Goal: Find specific page/section: Find specific page/section

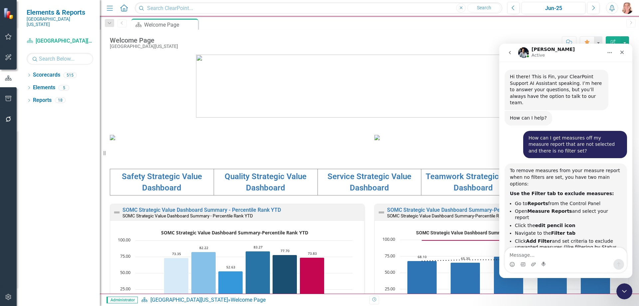
scroll to position [926, 0]
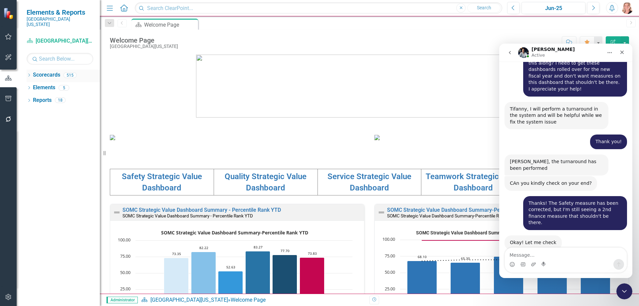
click at [30, 74] on icon "Dropdown" at bounding box center [29, 76] width 5 height 4
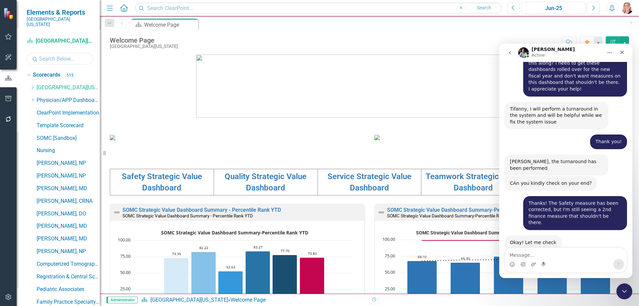
click at [46, 56] on input "text" at bounding box center [60, 59] width 67 height 12
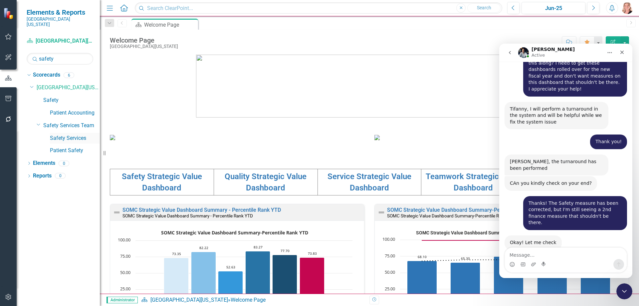
click at [70, 134] on link "Safety Services" at bounding box center [75, 138] width 50 height 8
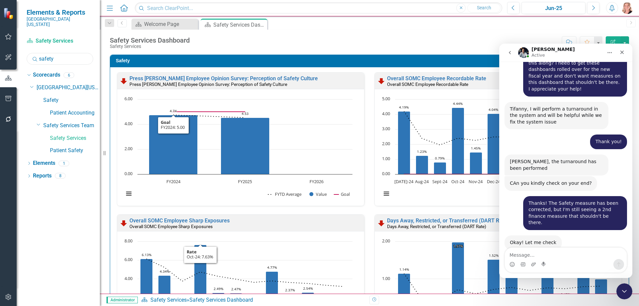
click at [58, 55] on input "safety" at bounding box center [60, 59] width 67 height 12
click at [58, 54] on input "safety" at bounding box center [60, 59] width 67 height 12
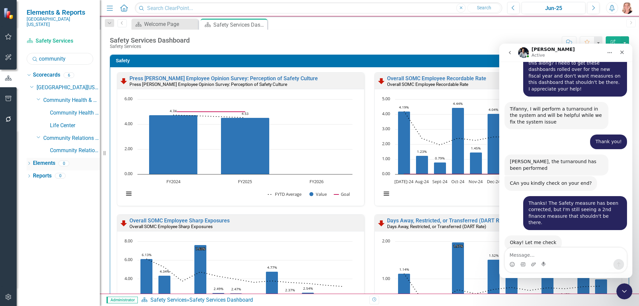
drag, startPoint x: 102, startPoint y: 152, endPoint x: 123, endPoint y: 154, distance: 21.4
click at [105, 154] on div "Resize" at bounding box center [102, 153] width 5 height 306
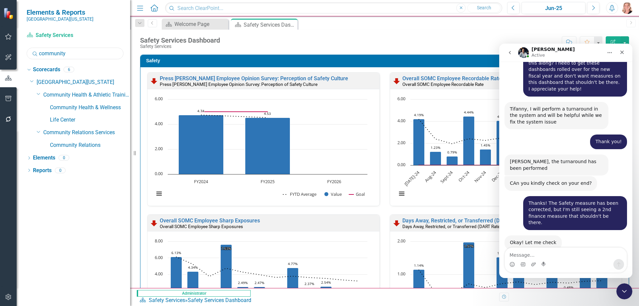
click at [91, 54] on input "community" at bounding box center [75, 54] width 97 height 12
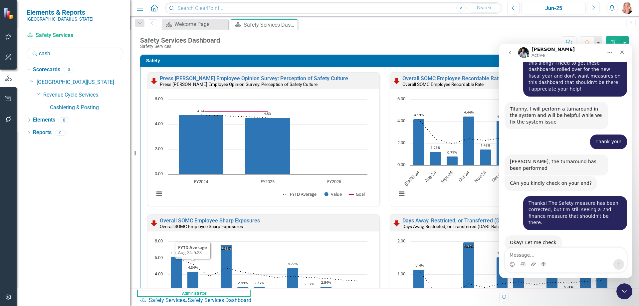
click at [58, 53] on input "cash" at bounding box center [75, 54] width 97 height 12
click at [58, 54] on input "cash" at bounding box center [75, 54] width 97 height 12
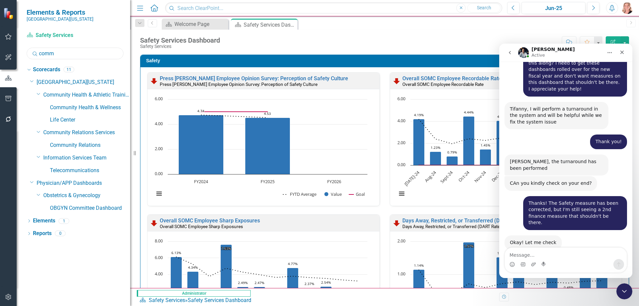
click at [62, 54] on input "comm" at bounding box center [75, 54] width 97 height 12
click at [60, 53] on input "comm" at bounding box center [75, 54] width 97 height 12
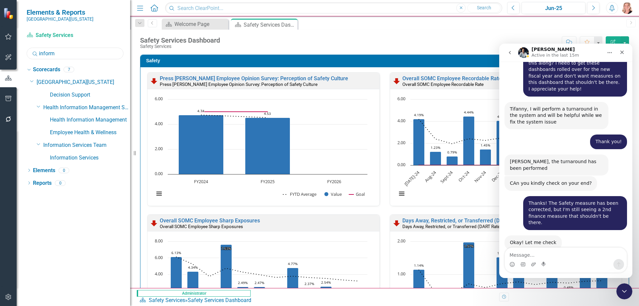
click at [84, 55] on input "inform" at bounding box center [75, 54] width 97 height 12
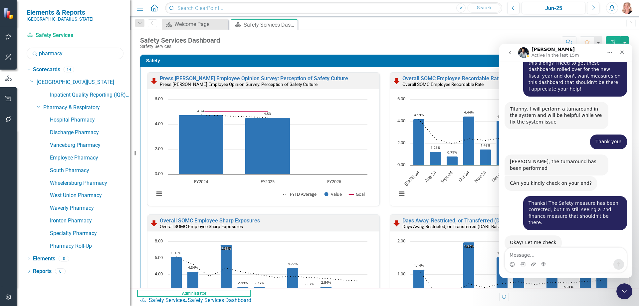
click at [81, 56] on input "pharmacy" at bounding box center [75, 54] width 97 height 12
click at [79, 55] on input "pharmacy" at bounding box center [75, 54] width 97 height 12
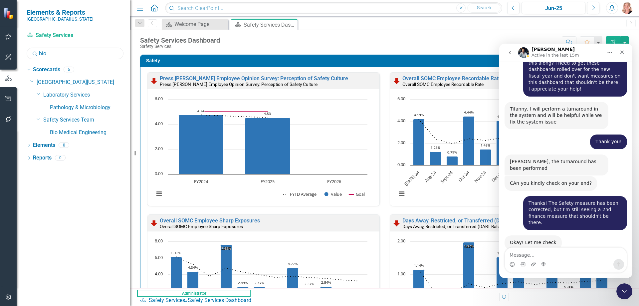
click at [71, 54] on input "bio" at bounding box center [75, 54] width 97 height 12
click at [73, 53] on input "nutrition" at bounding box center [75, 54] width 97 height 12
click at [70, 52] on input "outpatient" at bounding box center [75, 54] width 97 height 12
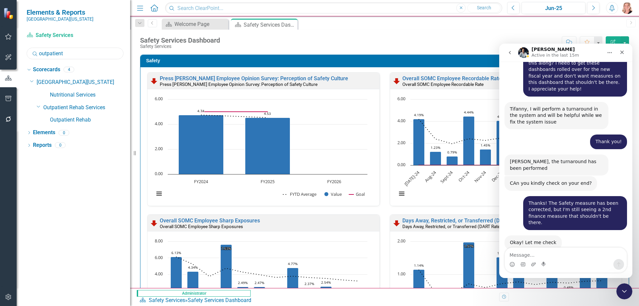
click at [70, 52] on input "outpatient" at bounding box center [75, 54] width 97 height 12
type input "social"
click at [92, 119] on link "Social Services & Patient Relations" at bounding box center [90, 120] width 80 height 8
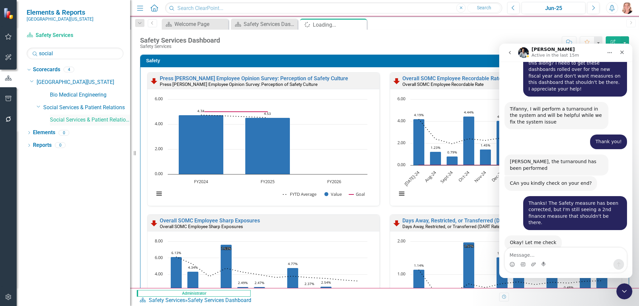
drag, startPoint x: 92, startPoint y: 119, endPoint x: 348, endPoint y: 28, distance: 270.8
click at [0, 0] on icon "Close" at bounding box center [0, 0] width 0 height 0
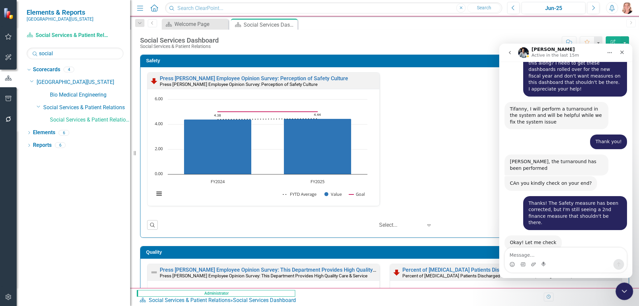
click at [623, 287] on icon "Close Intercom Messenger" at bounding box center [623, 290] width 8 height 8
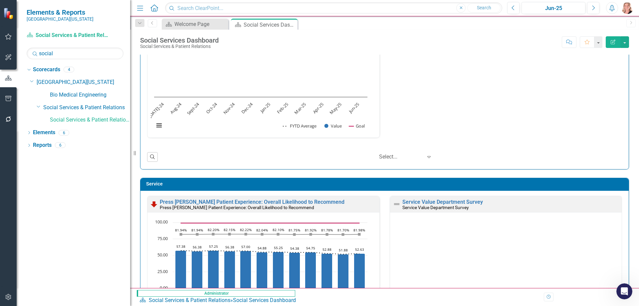
scroll to position [266, 0]
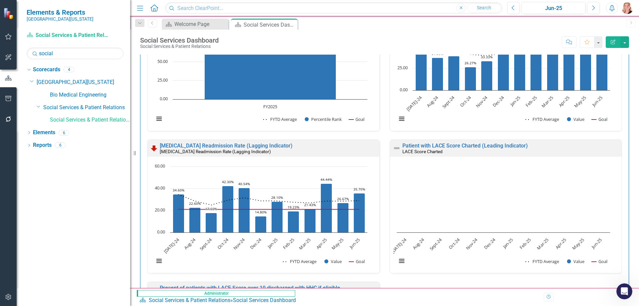
click at [607, 43] on button "Edit Report" at bounding box center [612, 42] width 15 height 12
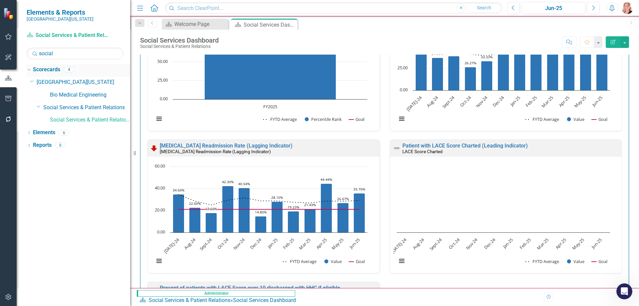
click at [45, 72] on link "Scorecards" at bounding box center [46, 70] width 27 height 8
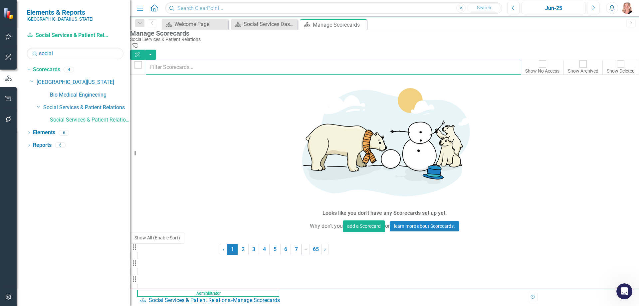
click at [220, 61] on input "text" at bounding box center [333, 67] width 375 height 15
type input "social ser"
click at [148, 301] on icon "Dropdown Menu" at bounding box center [145, 303] width 6 height 4
click at [148, 285] on icon "Dropdown Menu" at bounding box center [145, 287] width 6 height 4
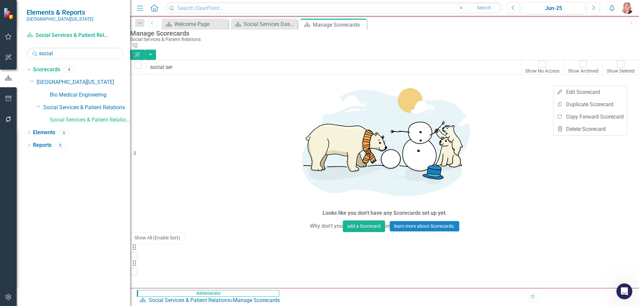
click at [213, 243] on div "Drag Social Services & Patient Relations Administrator Edit Dropdown Menu Drag …" at bounding box center [171, 259] width 83 height 32
click at [213, 284] on link "Social Services & Patient Relations" at bounding box center [171, 287] width 83 height 6
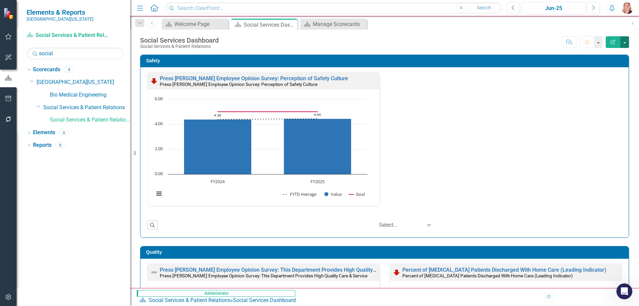
click at [625, 43] on button "button" at bounding box center [624, 42] width 9 height 12
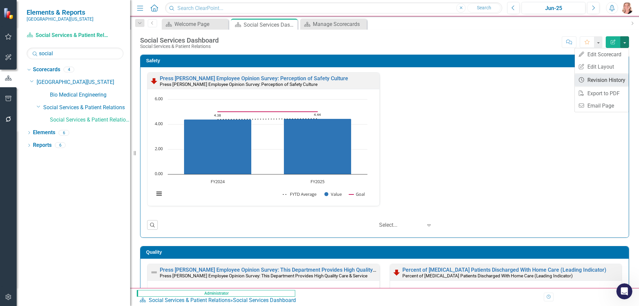
click at [609, 84] on link "Revision History Revision History" at bounding box center [601, 80] width 54 height 12
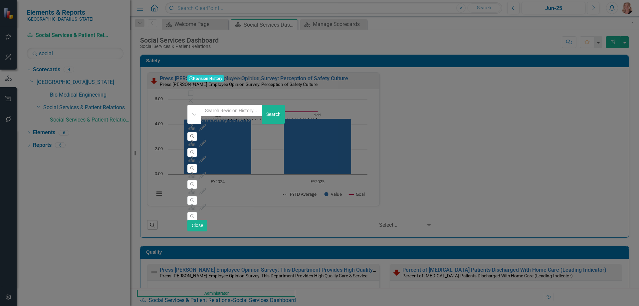
click at [197, 132] on button "Revision History" at bounding box center [192, 136] width 10 height 9
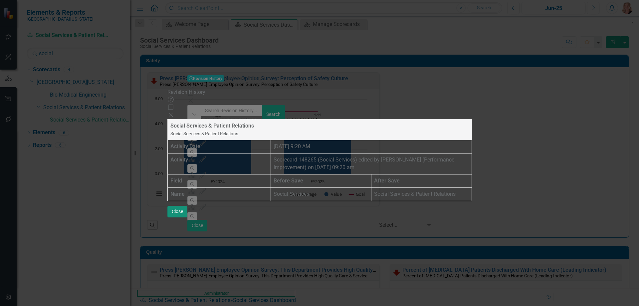
click at [187, 217] on button "Close" at bounding box center [177, 212] width 20 height 12
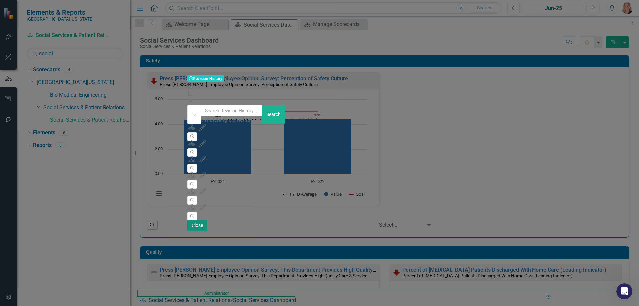
click at [207, 231] on button "Close" at bounding box center [197, 226] width 20 height 12
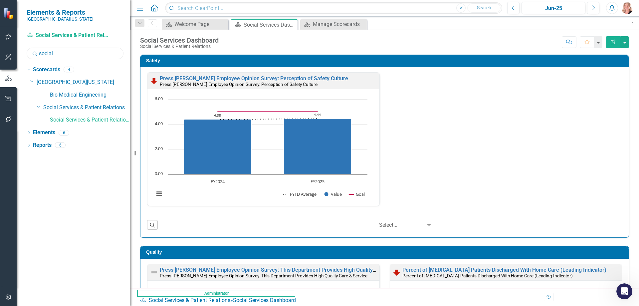
click at [65, 56] on input "social" at bounding box center [75, 54] width 97 height 12
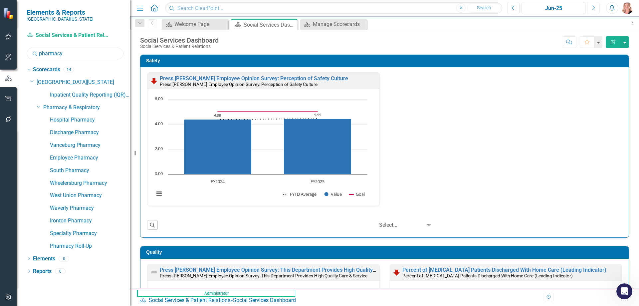
click at [71, 54] on input "pharmacy" at bounding box center [75, 54] width 97 height 12
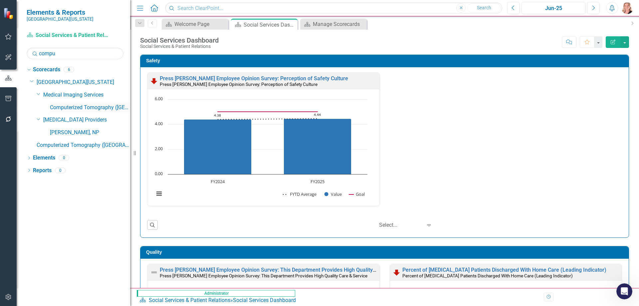
click at [120, 107] on link "Computerized Tomography ([GEOGRAPHIC_DATA][MEDICAL_DATA]" at bounding box center [90, 108] width 80 height 8
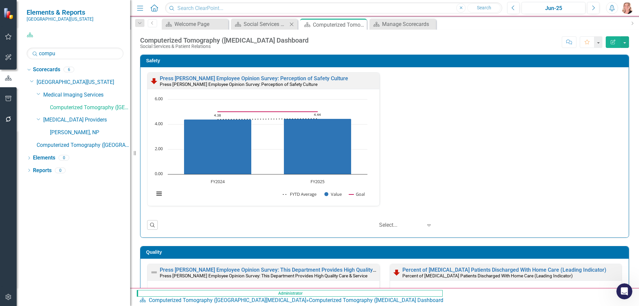
click at [291, 24] on icon at bounding box center [292, 24] width 4 height 4
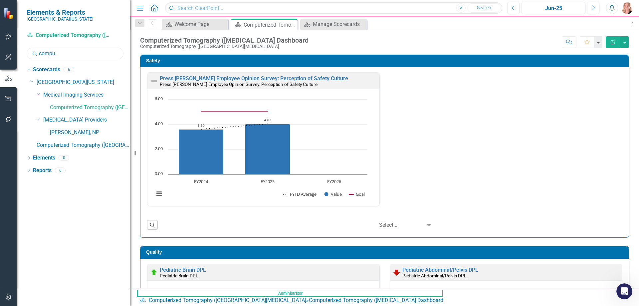
click at [73, 53] on input "compu" at bounding box center [75, 54] width 97 height 12
click at [87, 51] on input "medical sur" at bounding box center [75, 54] width 97 height 12
click at [88, 51] on input "medical sur" at bounding box center [75, 54] width 97 height 12
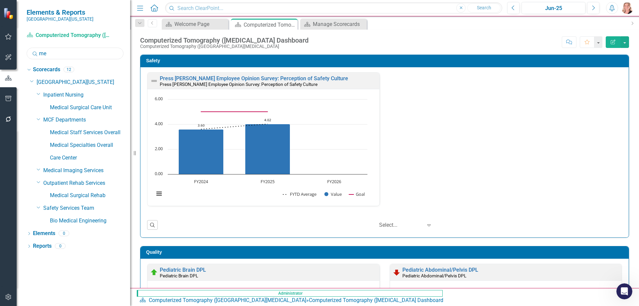
type input "m"
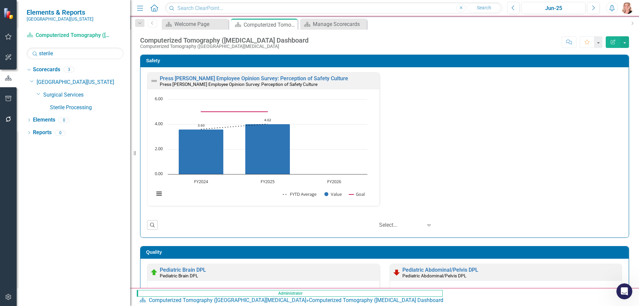
click at [6, 226] on div at bounding box center [8, 208] width 17 height 157
click at [76, 58] on input "sterile" at bounding box center [75, 54] width 97 height 12
click at [75, 58] on input "sterile" at bounding box center [75, 54] width 97 height 12
click at [64, 56] on input "athlet" at bounding box center [75, 54] width 97 height 12
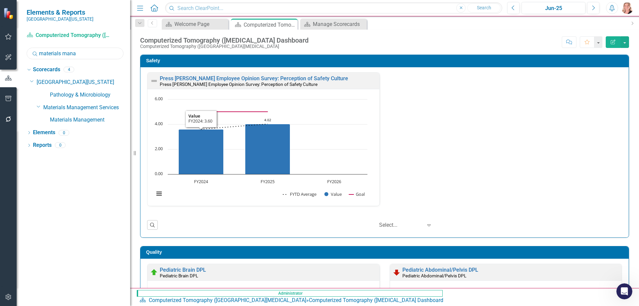
type input "materials mana"
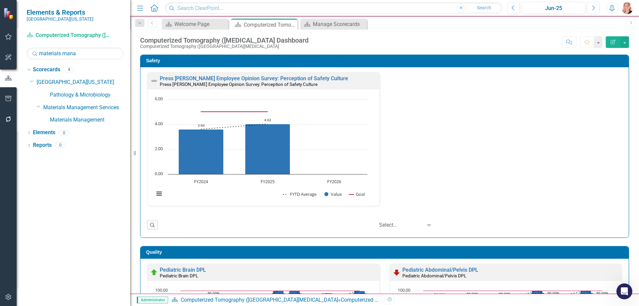
scroll to position [926, 0]
click at [90, 55] on input "materials mana" at bounding box center [75, 54] width 97 height 12
click at [91, 54] on input "materials mana" at bounding box center [75, 54] width 97 height 12
click at [93, 54] on input "materials mana" at bounding box center [75, 54] width 97 height 12
click at [93, 55] on input "materials mana" at bounding box center [75, 54] width 97 height 12
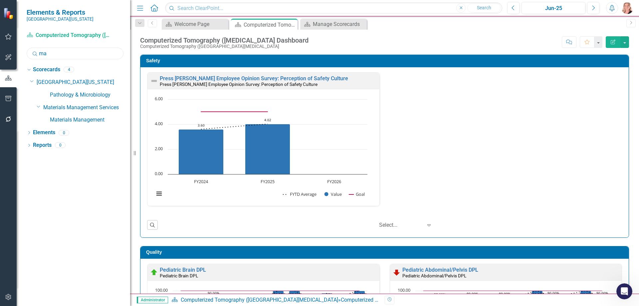
type input "m"
click at [111, 109] on link "[MEDICAL_DATA] ([MEDICAL_DATA])" at bounding box center [90, 108] width 80 height 8
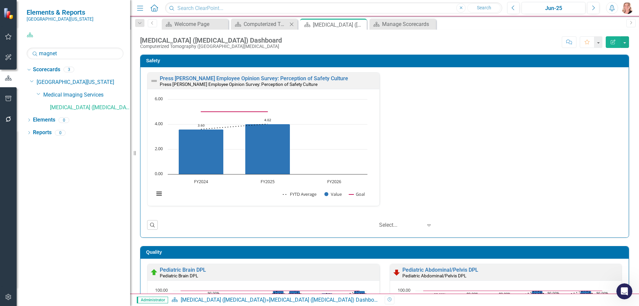
click at [293, 23] on icon "Close" at bounding box center [291, 24] width 7 height 5
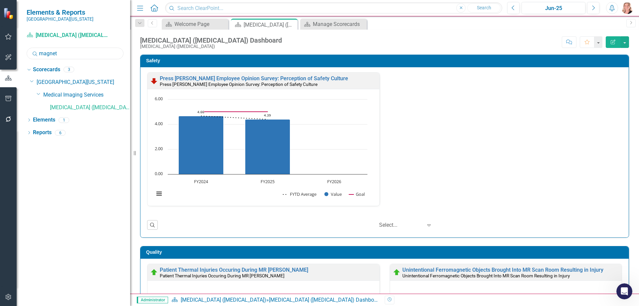
click at [70, 57] on input "magnet" at bounding box center [75, 54] width 97 height 12
click at [69, 56] on input "magnet" at bounding box center [75, 54] width 97 height 12
click at [65, 54] on input "infection" at bounding box center [75, 54] width 97 height 12
click at [66, 54] on input "infection" at bounding box center [75, 54] width 97 height 12
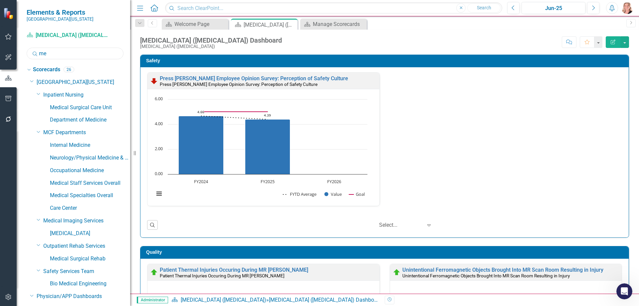
type input "m"
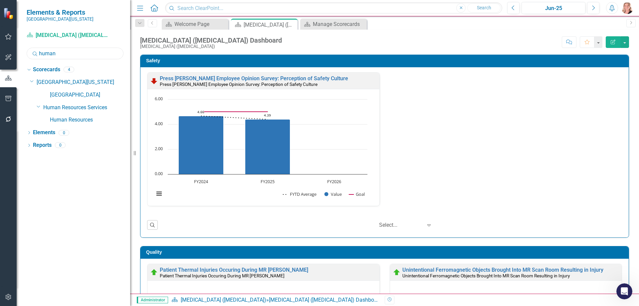
click at [107, 54] on input "human" at bounding box center [75, 54] width 97 height 12
click at [84, 53] on input "health inf" at bounding box center [75, 54] width 97 height 12
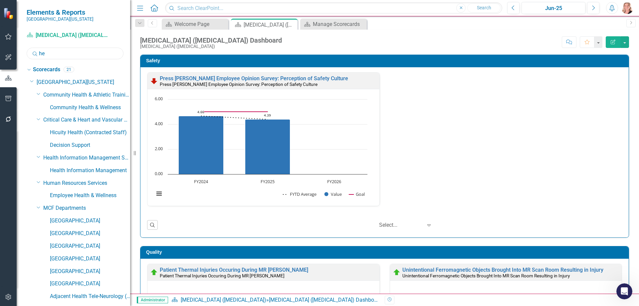
type input "h"
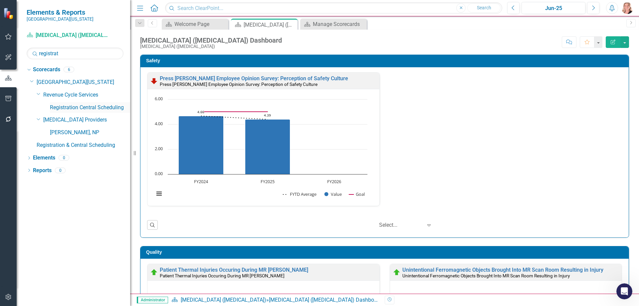
click at [106, 108] on link "Registration Central Scheduling" at bounding box center [90, 108] width 80 height 8
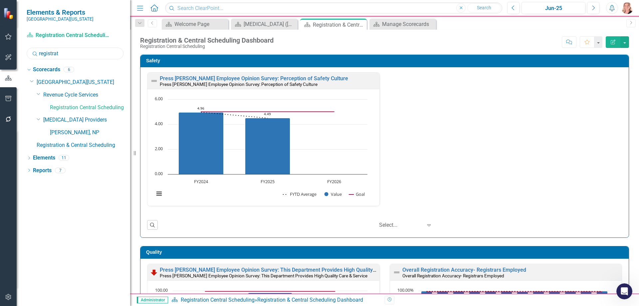
click at [70, 55] on input "registrat" at bounding box center [75, 54] width 97 height 12
click at [69, 55] on input "registrat" at bounding box center [75, 54] width 97 height 12
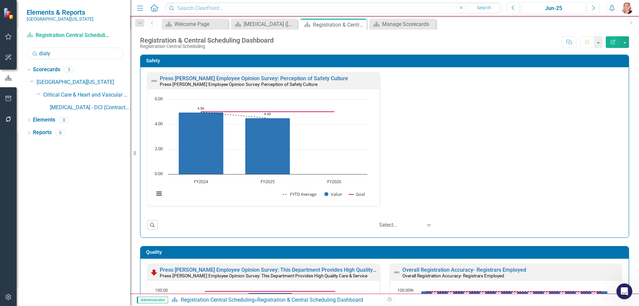
click at [88, 56] on input "dialy" at bounding box center [75, 54] width 97 height 12
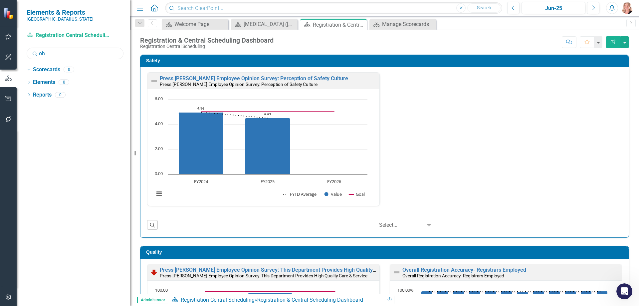
type input "o"
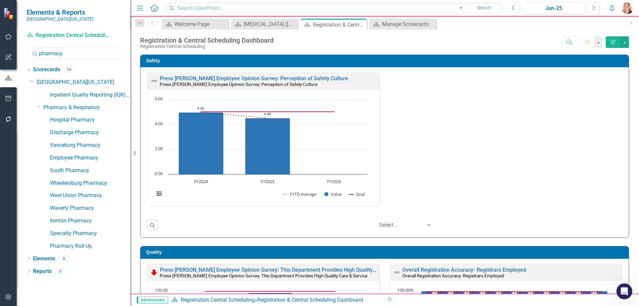
click at [68, 52] on input "pharmacy" at bounding box center [75, 54] width 97 height 12
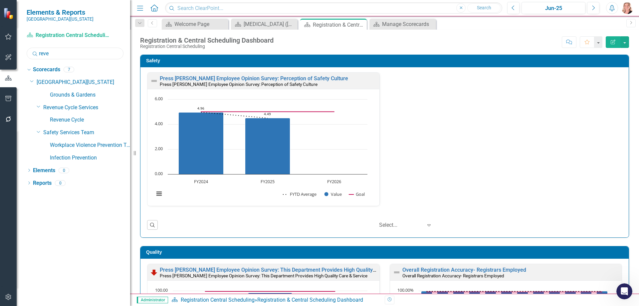
click at [54, 51] on input "reve" at bounding box center [75, 54] width 97 height 12
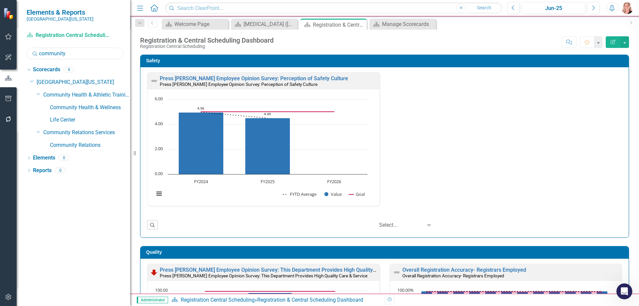
click at [77, 54] on input "community" at bounding box center [75, 54] width 97 height 12
click at [78, 54] on input "community" at bounding box center [75, 54] width 97 height 12
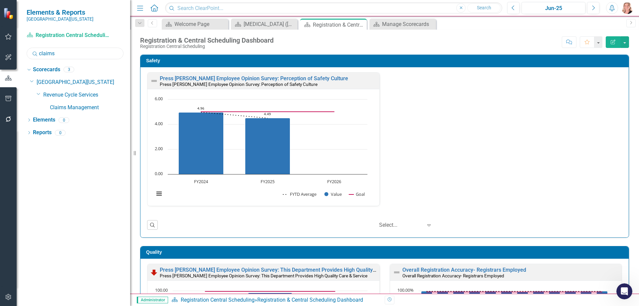
click at [70, 54] on input "claims" at bounding box center [75, 54] width 97 height 12
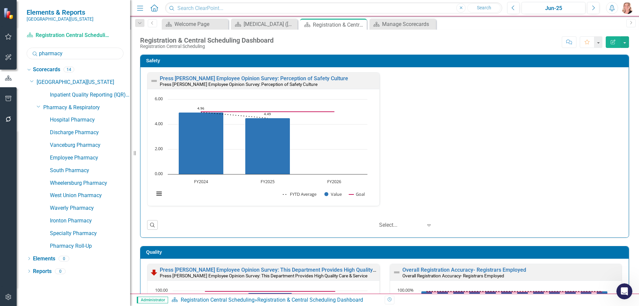
click at [90, 55] on input "pharmacy" at bounding box center [75, 54] width 97 height 12
click at [89, 55] on input "pharmacy" at bounding box center [75, 54] width 97 height 12
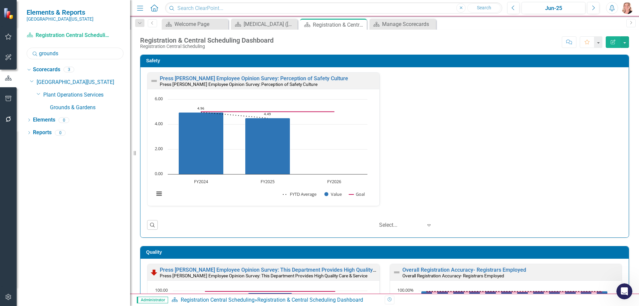
click at [105, 51] on input "grounds" at bounding box center [75, 54] width 97 height 12
click at [39, 120] on icon "Dropdown" at bounding box center [39, 118] width 4 height 5
click at [60, 54] on input "financ" at bounding box center [75, 54] width 97 height 12
type input "f"
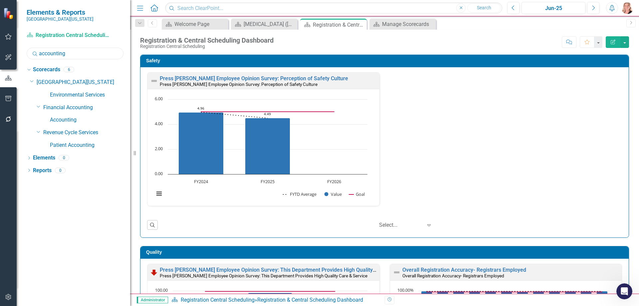
click at [84, 56] on input "accounting" at bounding box center [75, 54] width 97 height 12
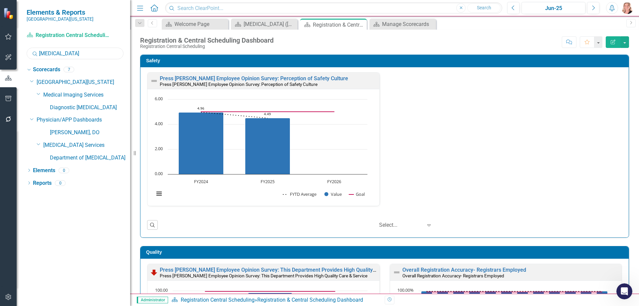
click at [69, 55] on input "radiology" at bounding box center [75, 54] width 97 height 12
click at [69, 54] on input "radiology" at bounding box center [75, 54] width 97 height 12
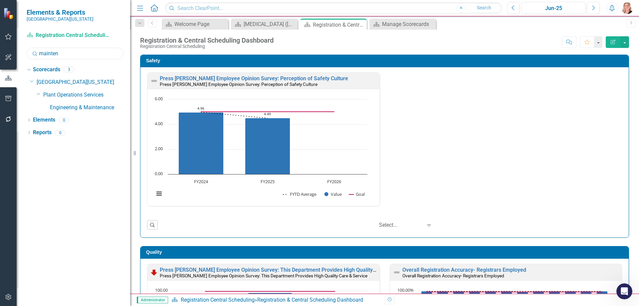
click at [78, 52] on input "mainten" at bounding box center [75, 54] width 97 height 12
click at [68, 55] on input "patient a" at bounding box center [75, 54] width 97 height 12
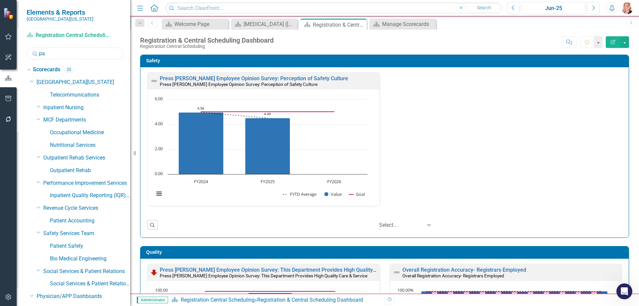
type input "p"
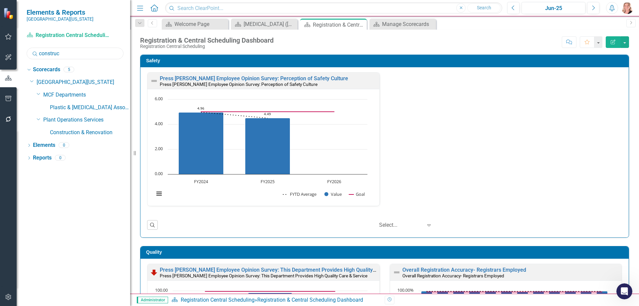
click at [70, 52] on input "construc" at bounding box center [75, 54] width 97 height 12
click at [76, 57] on input "environ" at bounding box center [75, 54] width 97 height 12
type input "employee"
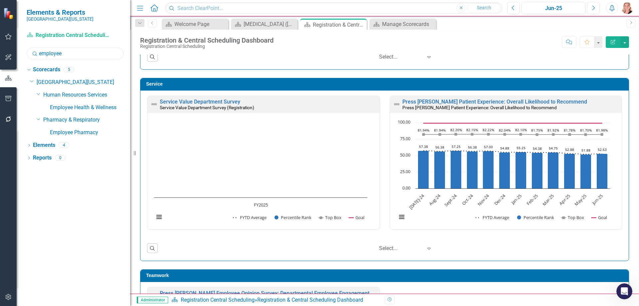
scroll to position [310, 0]
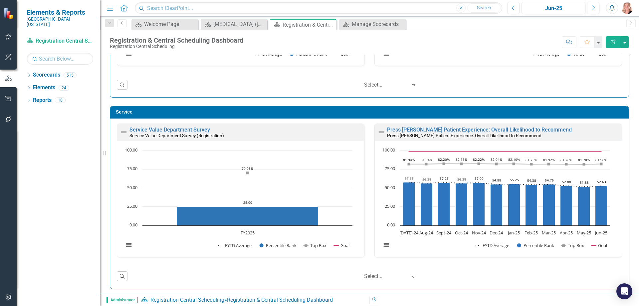
scroll to position [333, 0]
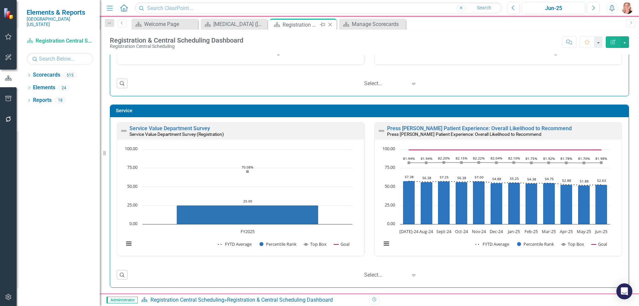
click at [329, 24] on icon "Close" at bounding box center [330, 24] width 7 height 5
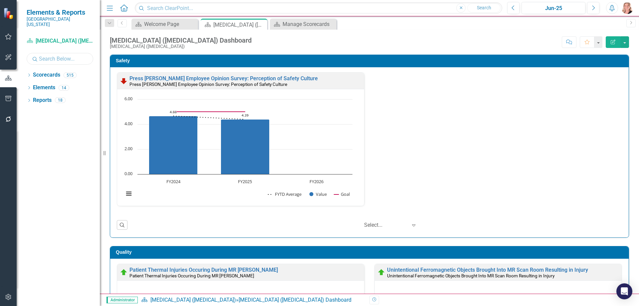
click at [58, 54] on input "text" at bounding box center [60, 59] width 67 height 12
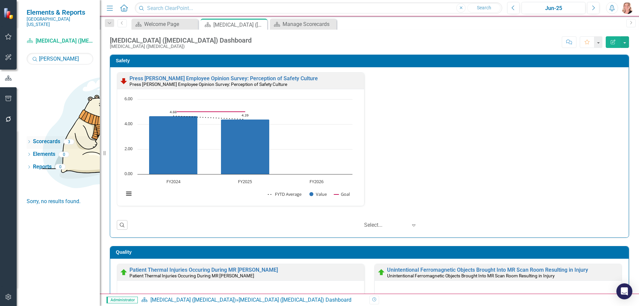
click at [30, 140] on icon "Dropdown" at bounding box center [29, 142] width 5 height 4
click at [63, 172] on link "[PERSON_NAME], DPM" at bounding box center [63, 176] width 73 height 8
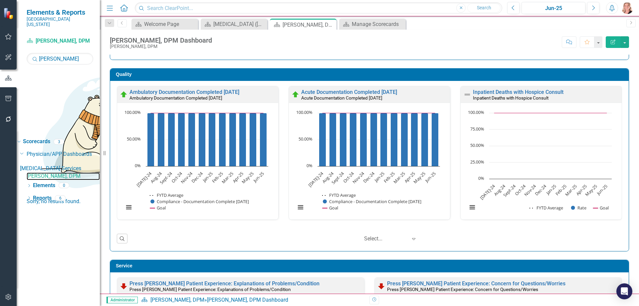
scroll to position [166, 0]
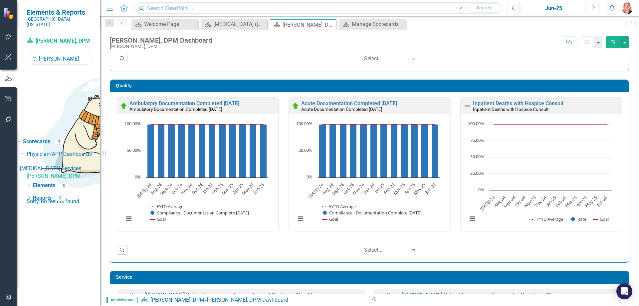
click at [70, 53] on input "davis" at bounding box center [60, 59] width 67 height 12
type input "weh"
click at [72, 172] on link "[PERSON_NAME], DPM" at bounding box center [63, 176] width 73 height 8
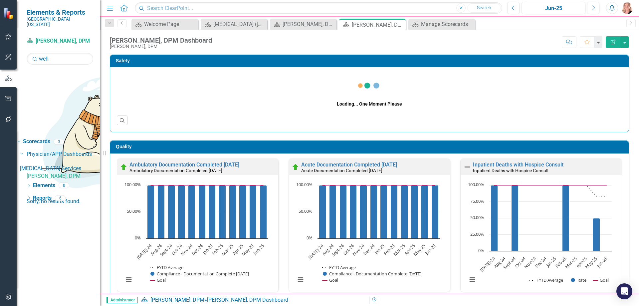
click at [627, 290] on icon "Open Intercom Messenger" at bounding box center [624, 291] width 7 height 8
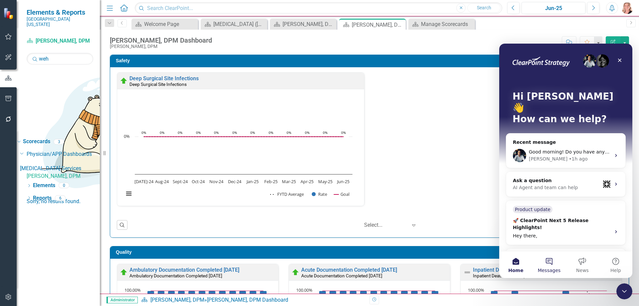
click at [545, 262] on button "Messages" at bounding box center [548, 264] width 33 height 27
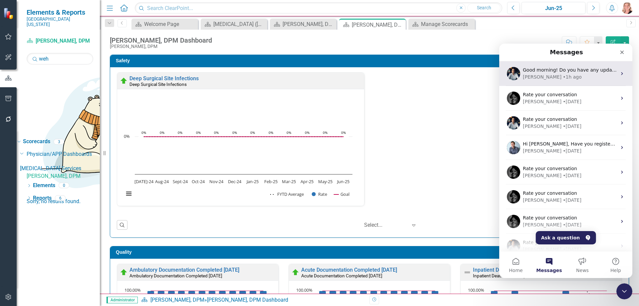
click at [566, 72] on span "Good morning! Do you have any update on the 2 finance measures showing? I still…" at bounding box center [651, 69] width 257 height 5
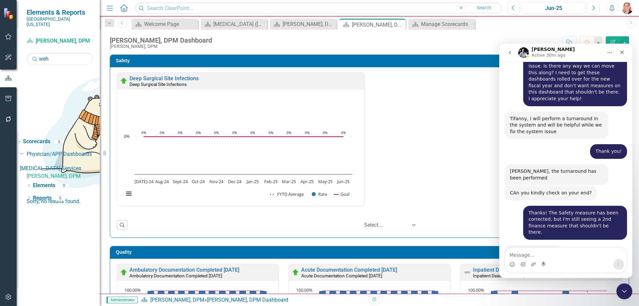
scroll to position [926, 0]
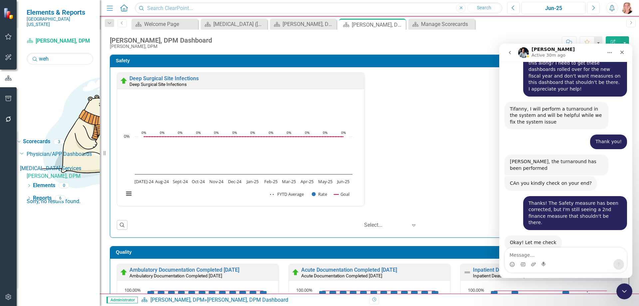
click at [443, 160] on div "Deep Surgical Site Infections Deep Surgical Site Infections Loading... Chart Co…" at bounding box center [369, 143] width 515 height 142
drag, startPoint x: 622, startPoint y: 289, endPoint x: 1212, endPoint y: 538, distance: 640.8
click at [621, 289] on icon "Close Intercom Messenger" at bounding box center [623, 290] width 5 height 3
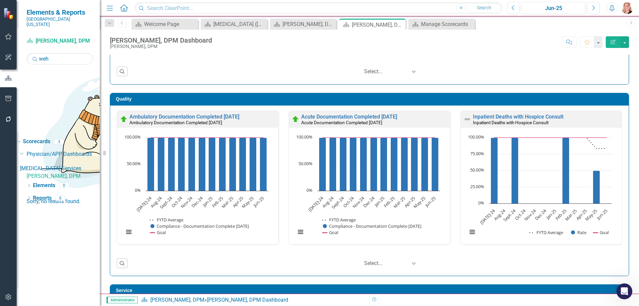
scroll to position [133, 0]
